Goal: Check status: Check status

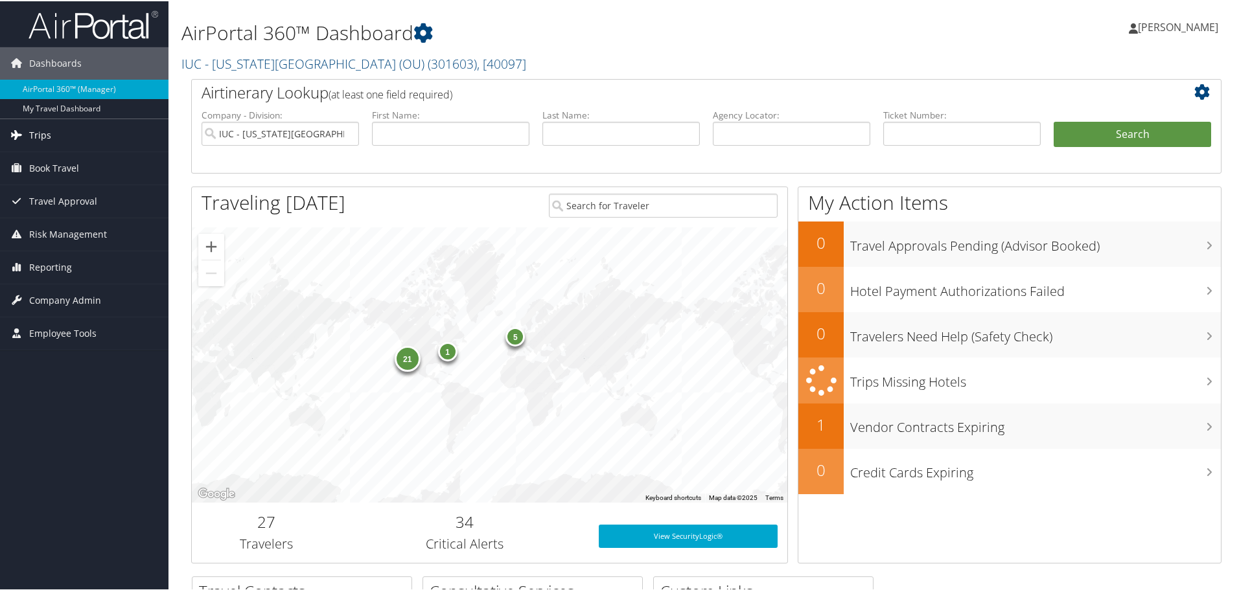
click at [58, 133] on link "Trips" at bounding box center [84, 134] width 168 height 32
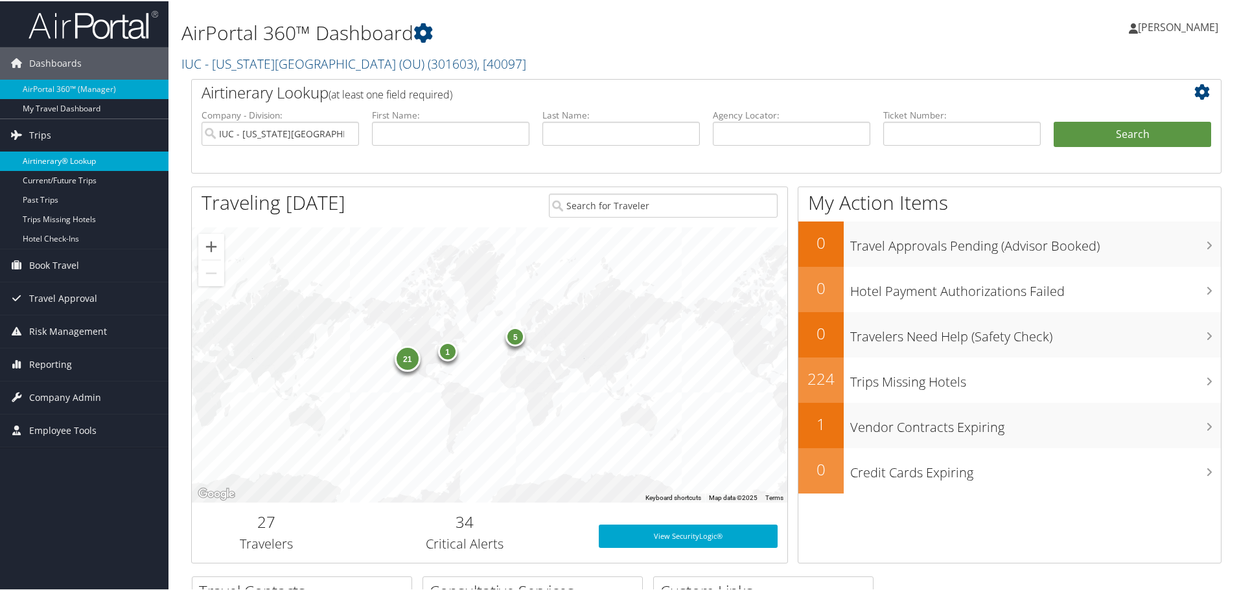
click at [51, 160] on link "Airtinerary® Lookup" at bounding box center [84, 159] width 168 height 19
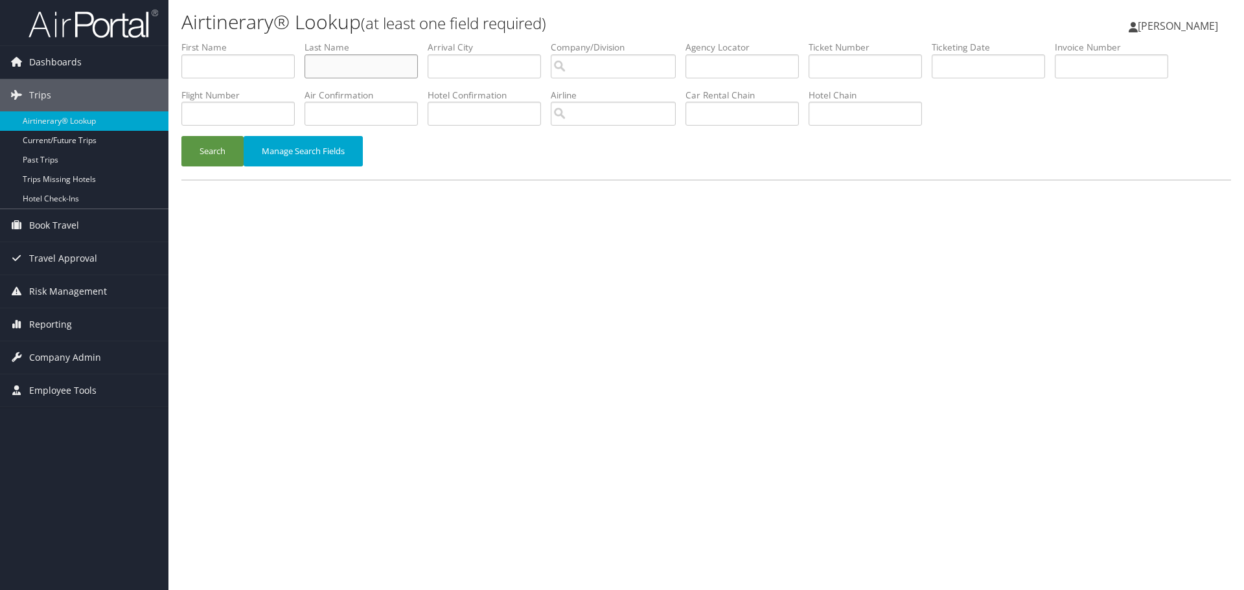
click at [358, 72] on input "text" at bounding box center [361, 66] width 113 height 24
type input "[PERSON_NAME]"
click at [181, 136] on button "Search" at bounding box center [212, 151] width 62 height 30
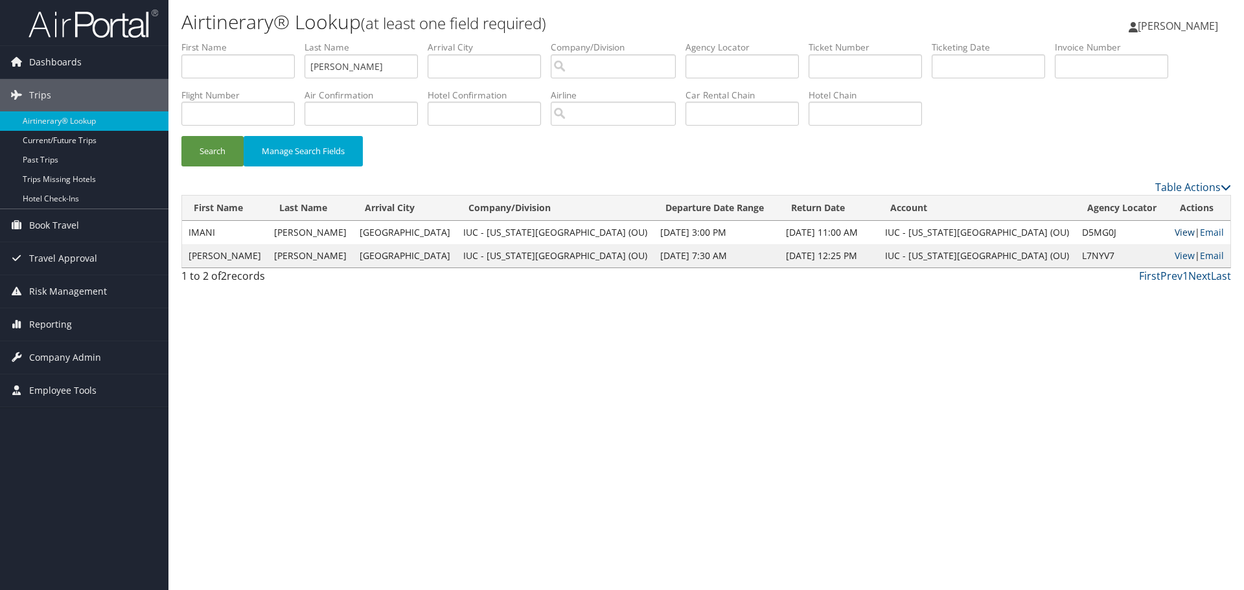
click at [1175, 235] on link "View" at bounding box center [1185, 232] width 20 height 12
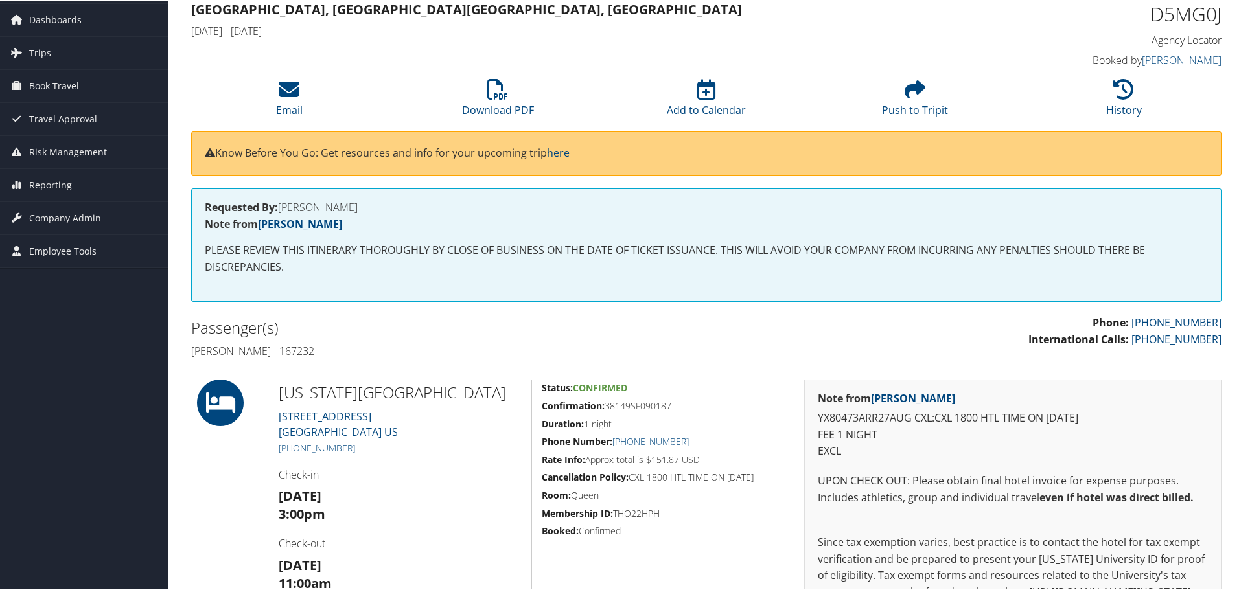
scroll to position [11, 0]
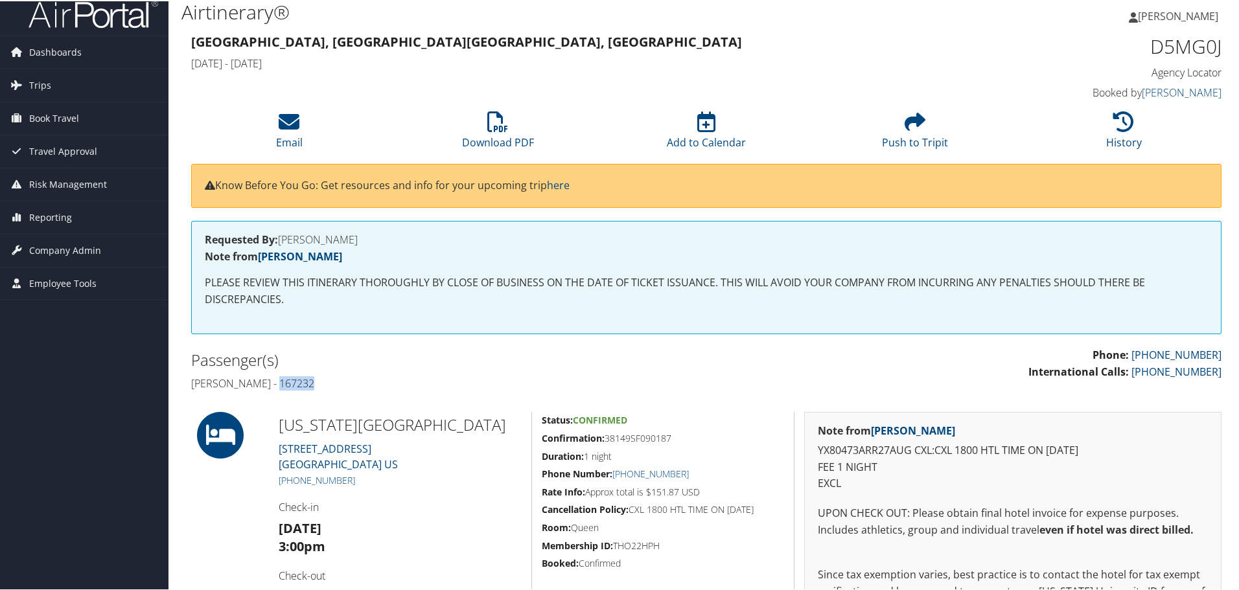
drag, startPoint x: 278, startPoint y: 382, endPoint x: 310, endPoint y: 380, distance: 32.5
click at [310, 381] on h4 "[PERSON_NAME] - 167232" at bounding box center [443, 382] width 505 height 14
copy h4 "167232"
